Goal: Find specific page/section: Find specific page/section

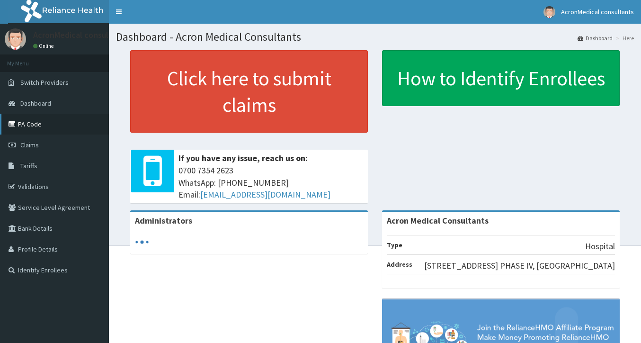
click at [38, 125] on link "PA Code" at bounding box center [54, 124] width 109 height 21
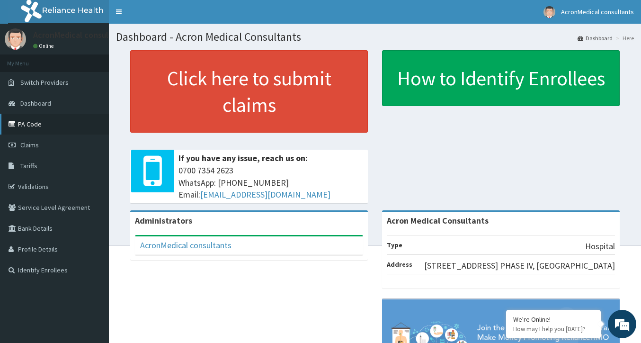
click at [34, 123] on link "PA Code" at bounding box center [54, 124] width 109 height 21
click at [32, 270] on link "Identify Enrollees" at bounding box center [54, 269] width 109 height 21
